Goal: Information Seeking & Learning: Learn about a topic

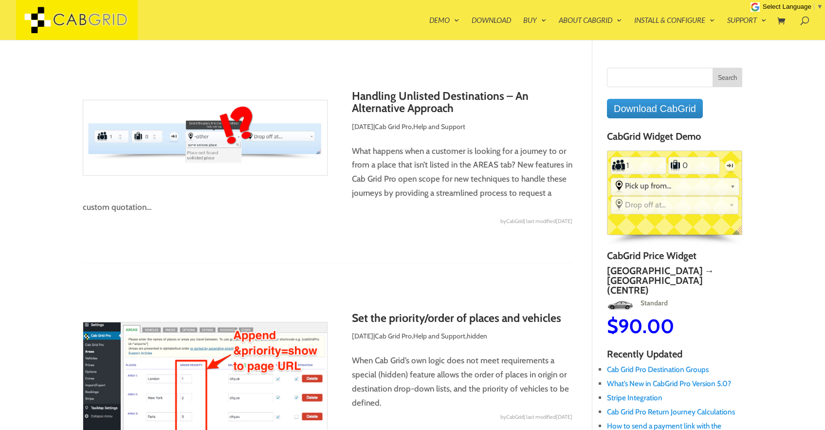
click at [662, 73] on input "Search for:" at bounding box center [674, 77] width 135 height 19
paste input "easythaitransfers"
type input "easythaitransfers"
click at [712, 68] on input "Search" at bounding box center [727, 77] width 30 height 19
click at [733, 79] on input "Search" at bounding box center [727, 77] width 30 height 19
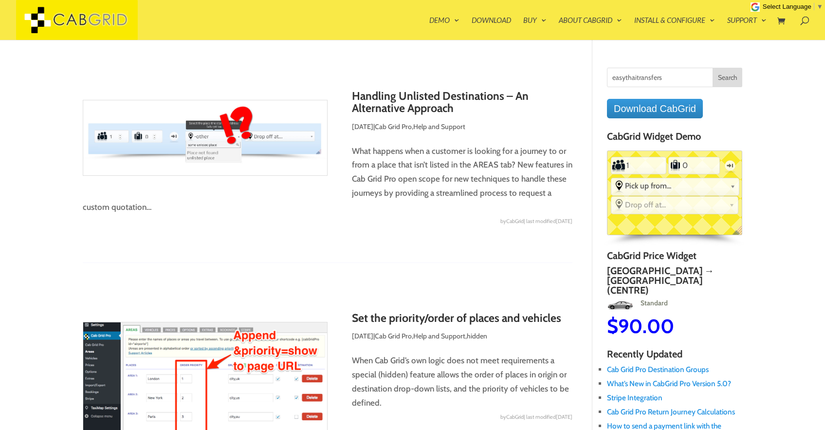
click at [724, 73] on input "Search" at bounding box center [727, 77] width 30 height 19
click at [687, 78] on input "easythaitransfers" at bounding box center [674, 77] width 135 height 19
click at [712, 68] on input "Search" at bounding box center [727, 77] width 30 height 19
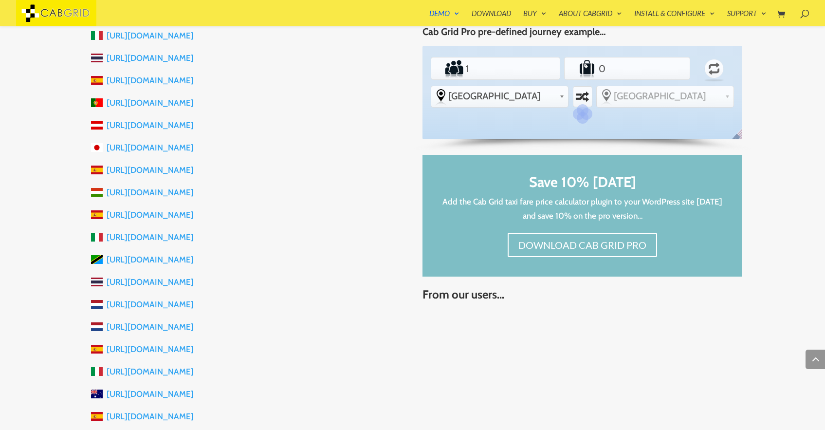
scroll to position [467, 0]
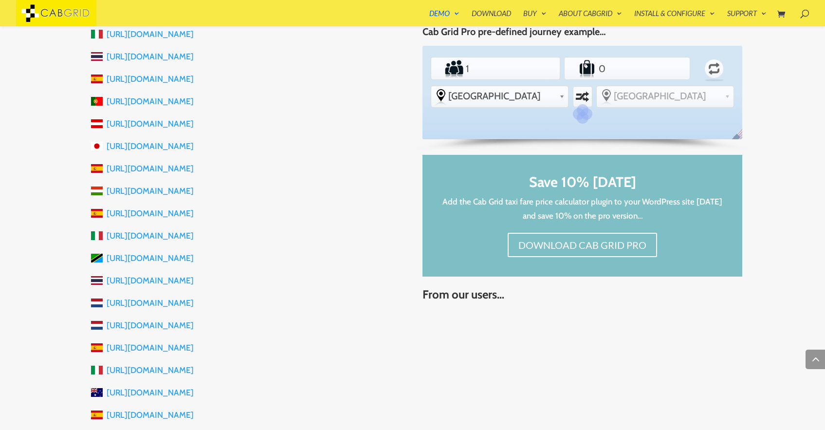
click at [384, 265] on li "[URL][DOMAIN_NAME]" at bounding box center [247, 258] width 312 height 22
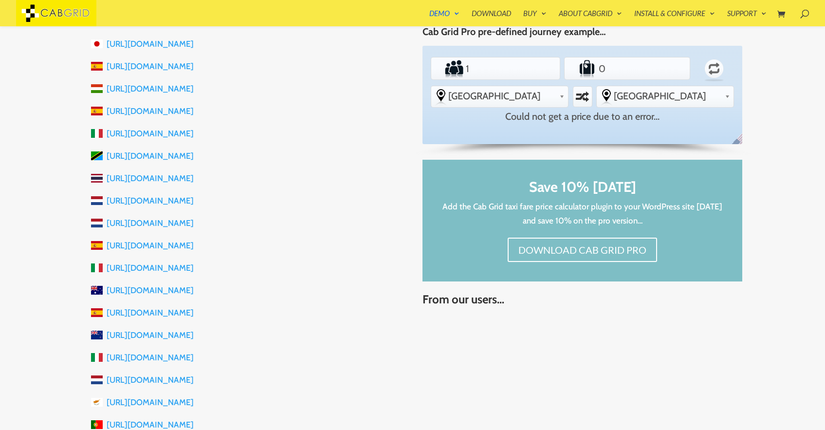
scroll to position [0, 0]
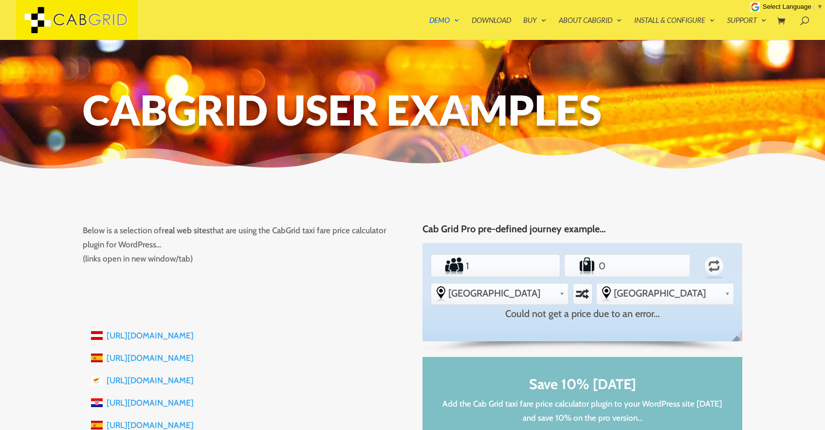
click at [365, 114] on h1 "CabGrid User Examples" at bounding box center [413, 112] width 660 height 46
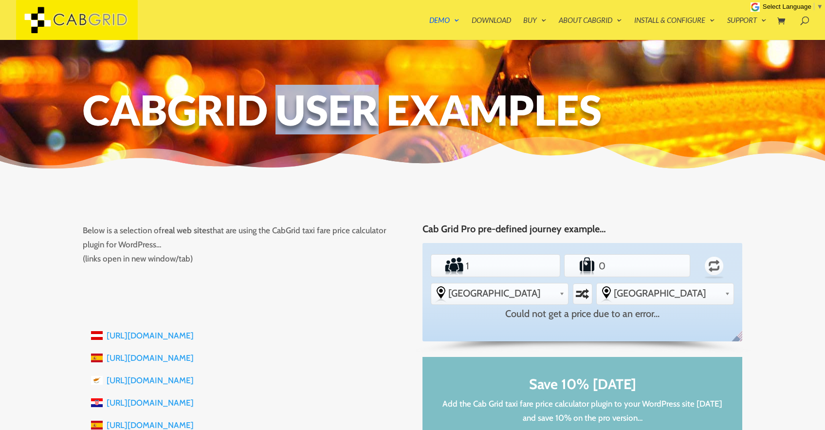
click at [365, 114] on h1 "CabGrid User Examples" at bounding box center [413, 112] width 660 height 46
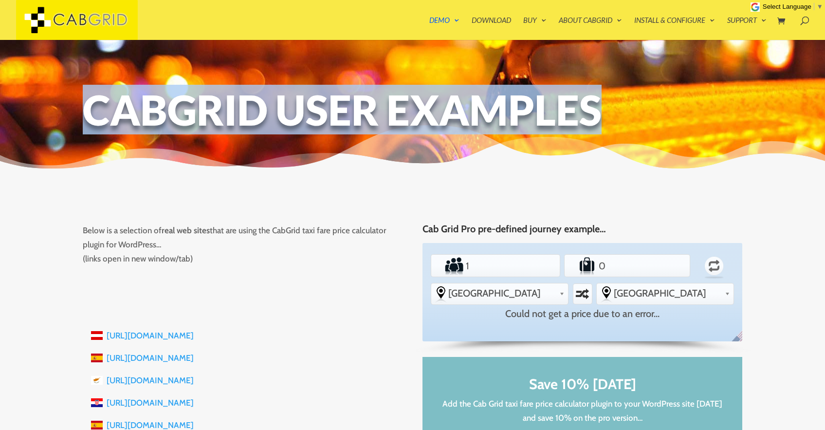
click at [365, 114] on h1 "CabGrid User Examples" at bounding box center [413, 112] width 660 height 46
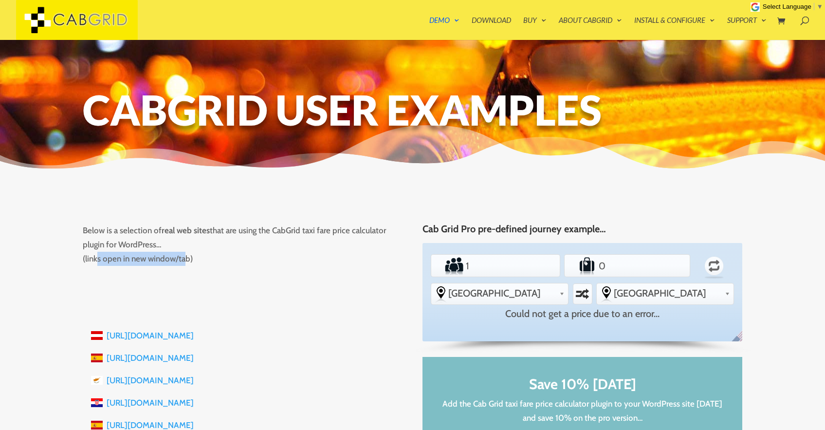
drag, startPoint x: 97, startPoint y: 259, endPoint x: 209, endPoint y: 259, distance: 112.4
click at [209, 259] on p "Below is a selection of real web sites that are using the CabGrid taxi fare pri…" at bounding box center [243, 244] width 320 height 42
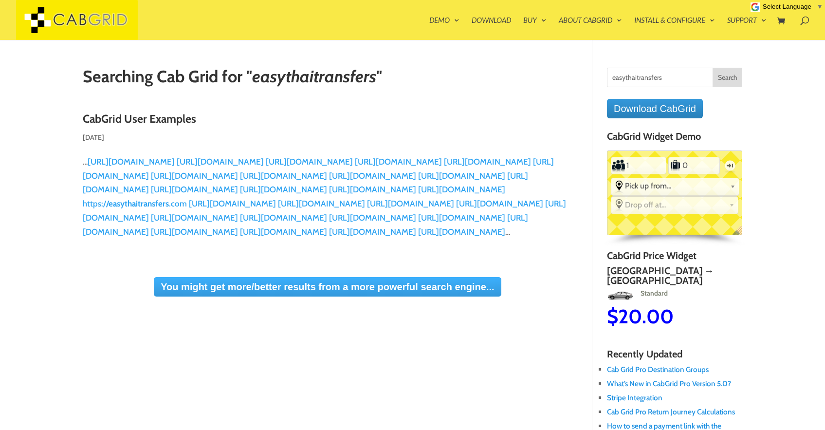
click at [466, 296] on link "You might get more/better results from a more powerful search engine..." at bounding box center [327, 286] width 347 height 19
